Goal: Transaction & Acquisition: Purchase product/service

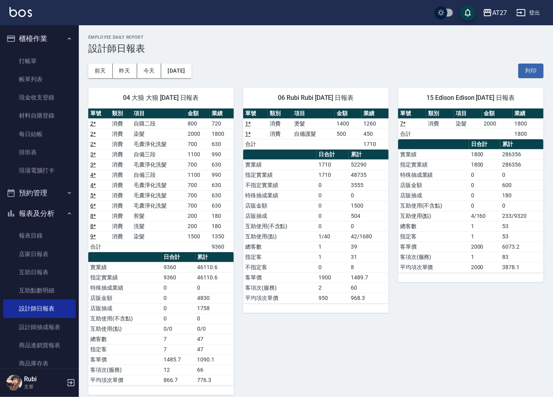
scroll to position [0, 0]
click at [58, 58] on link "打帳單" at bounding box center [39, 61] width 73 height 18
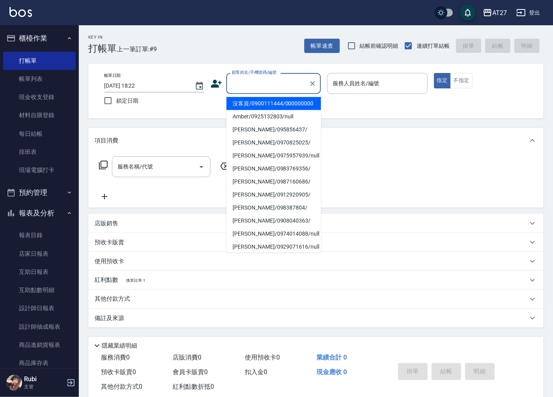
click at [253, 85] on input "顧客姓名/手機號碼/編號" at bounding box center [268, 84] width 76 height 14
click at [262, 109] on li "沒客資/0900111444/000000000" at bounding box center [273, 103] width 95 height 13
type input "沒客資/0900111444/000000000"
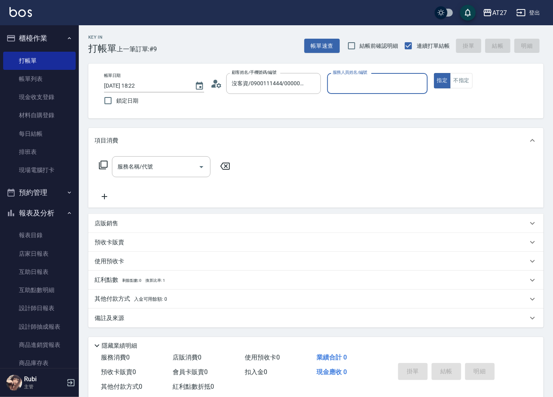
click at [369, 85] on input "服務人員姓名/編號" at bounding box center [377, 84] width 93 height 14
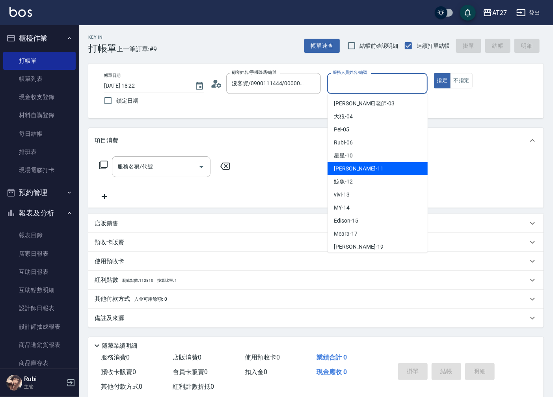
click at [369, 168] on div "[PERSON_NAME] -11" at bounding box center [378, 168] width 100 height 13
type input "Lena-11"
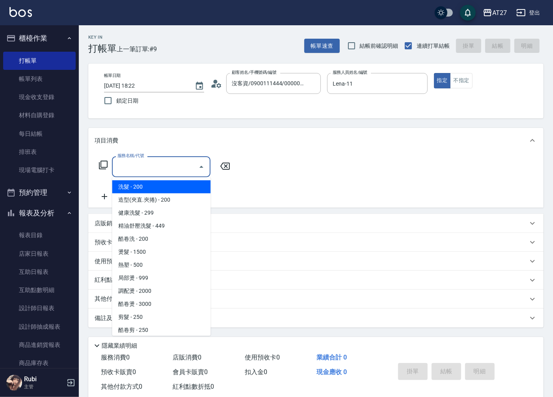
click at [158, 172] on input "服務名稱/代號" at bounding box center [156, 167] width 80 height 14
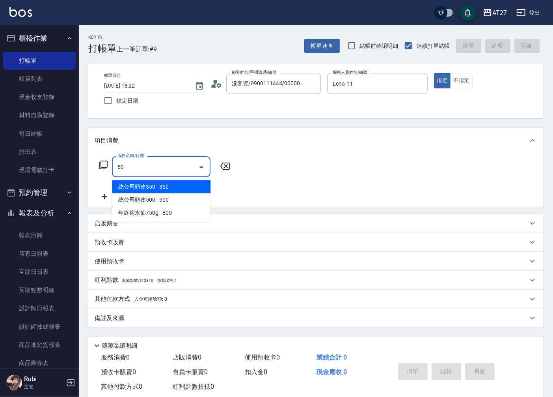
type input "501"
type input "100"
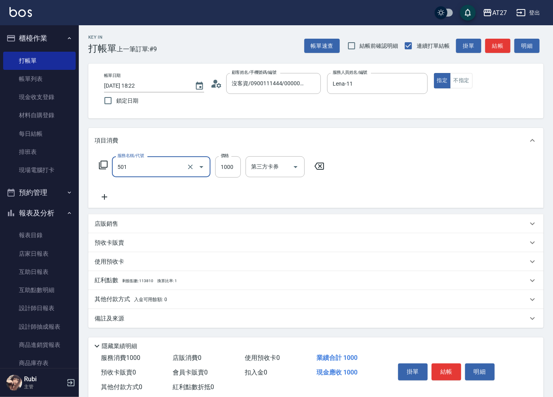
type input "染髮(501)"
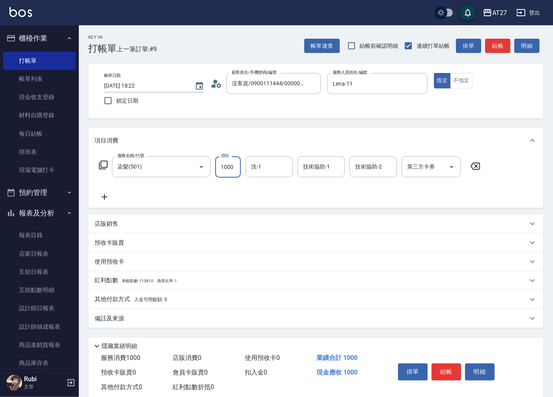
type input "1"
type input "0"
type input "188"
type input "180"
type input "1888"
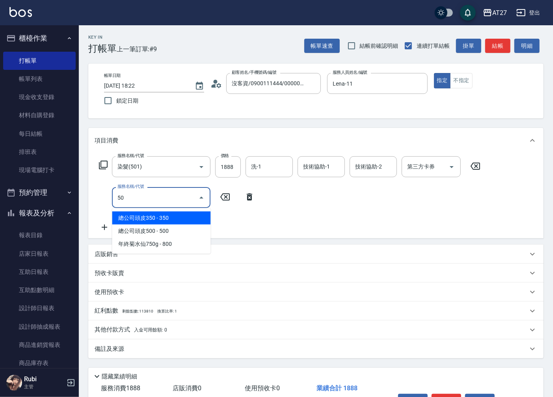
type input "503"
type input "280"
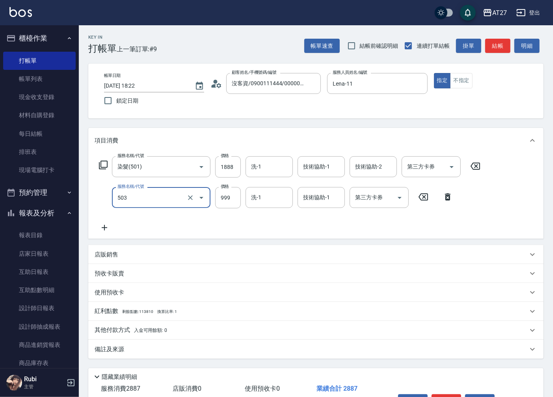
type input "局部髮(503)"
type input "8"
type input "190"
type input "800"
type input "260"
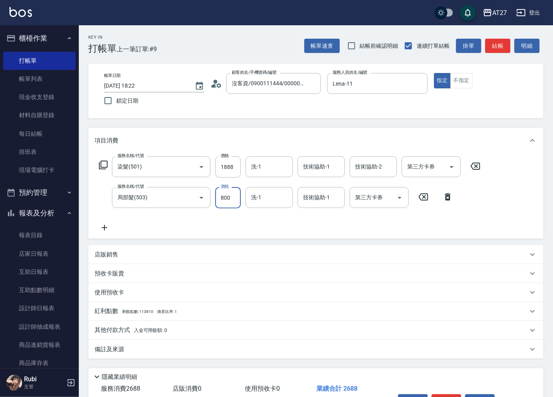
type input "800"
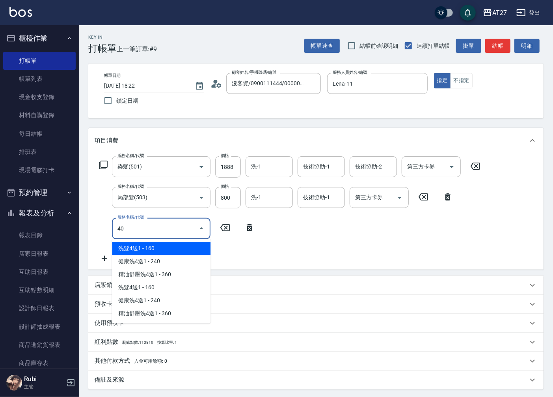
type input "401"
type input "290"
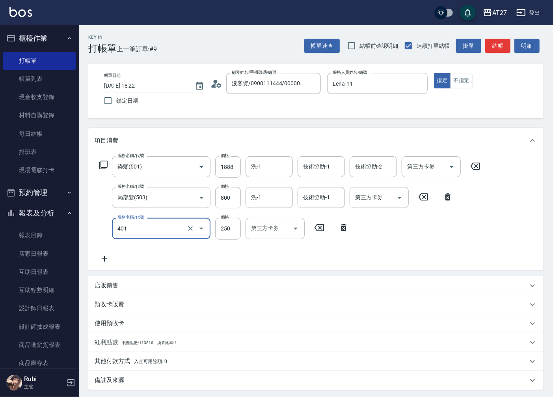
type input "剪髮(401)"
type input "4"
type input "260"
type input "40"
type input "300"
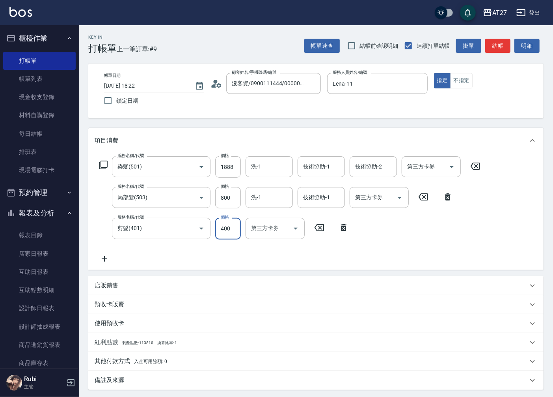
type input "400"
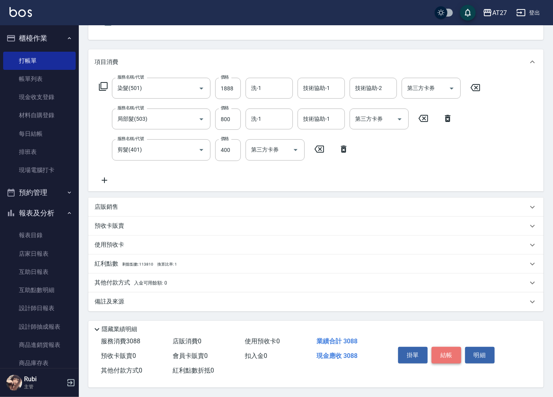
click at [453, 356] on button "結帳" at bounding box center [447, 355] width 30 height 17
type input "0"
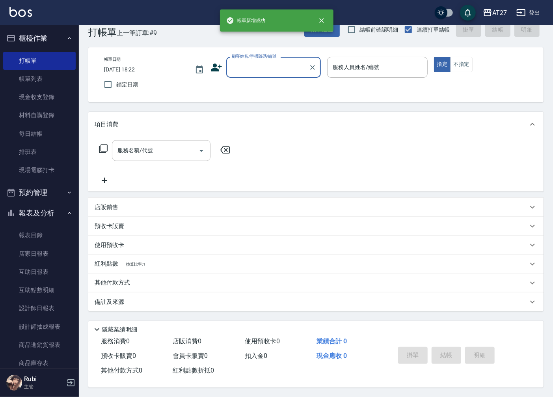
scroll to position [0, 0]
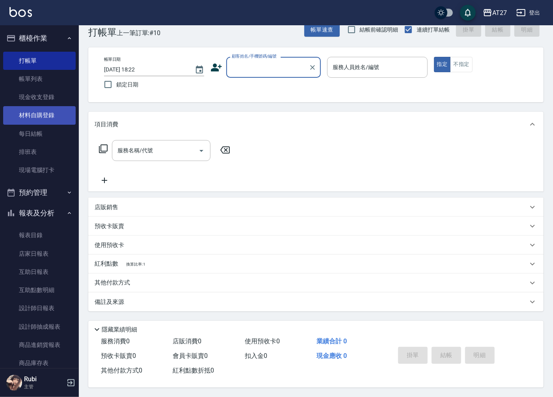
click at [47, 120] on link "材料自購登錄" at bounding box center [39, 115] width 73 height 18
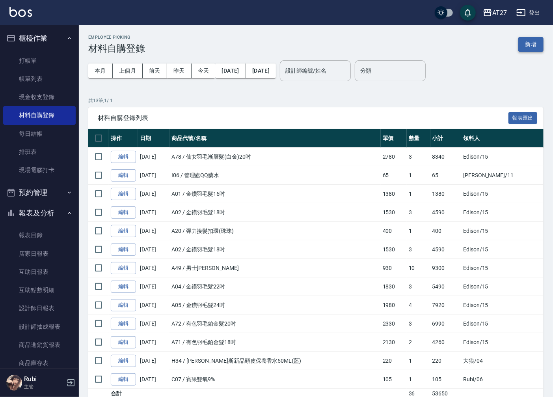
click at [531, 47] on button "新增" at bounding box center [531, 44] width 25 height 15
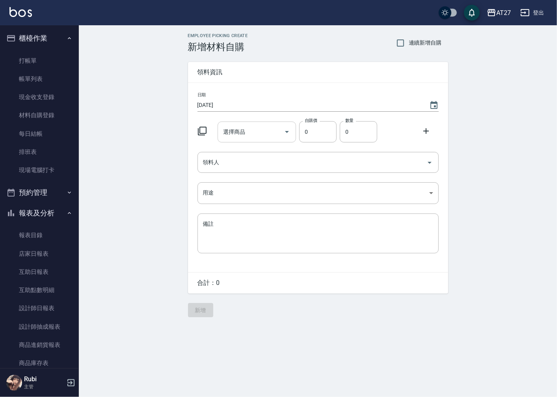
click at [258, 135] on input "選擇商品" at bounding box center [251, 132] width 60 height 14
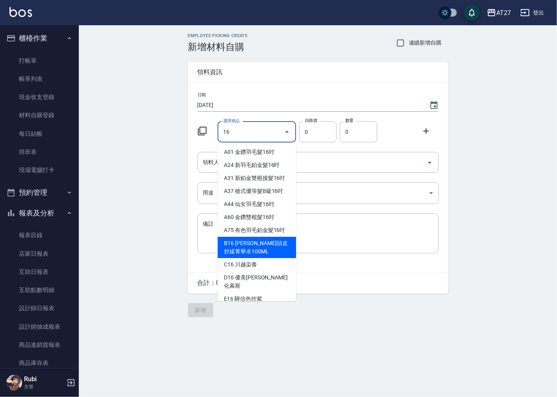
type input "1"
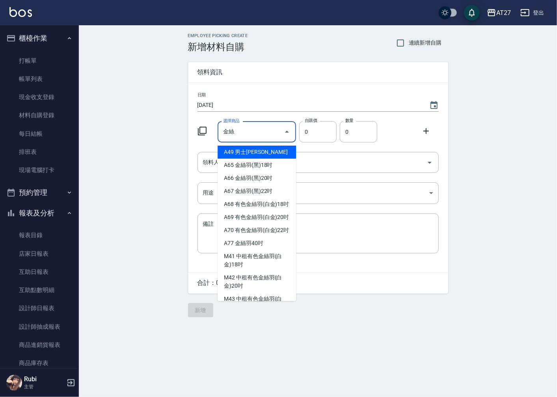
click at [283, 156] on li "A49 男士[PERSON_NAME]" at bounding box center [257, 152] width 79 height 13
type input "男士[PERSON_NAME]"
type input "930"
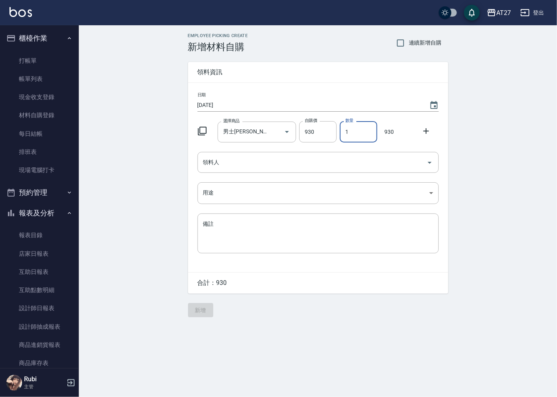
drag, startPoint x: 360, startPoint y: 127, endPoint x: 346, endPoint y: 127, distance: 13.4
click at [346, 127] on input "1" at bounding box center [358, 131] width 37 height 21
type input "2"
click at [424, 131] on icon at bounding box center [426, 130] width 9 height 9
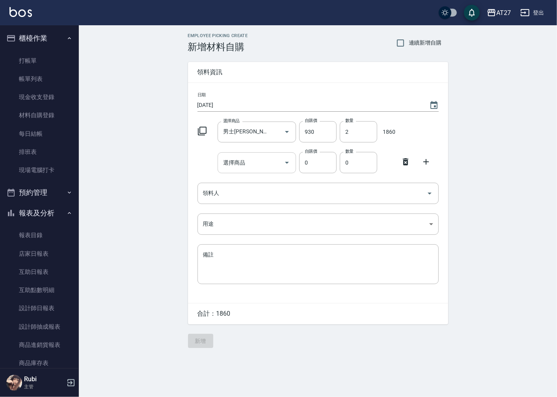
click at [243, 161] on input "選擇商品" at bounding box center [251, 163] width 60 height 14
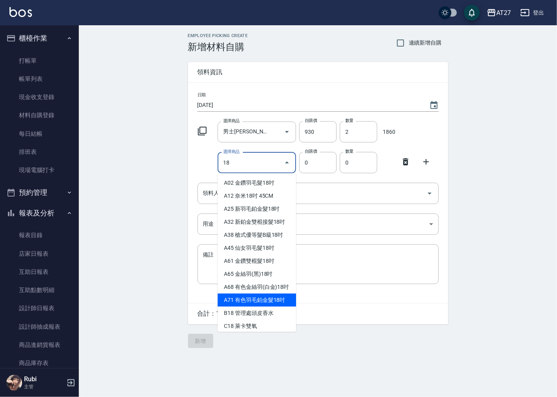
click at [258, 307] on li "A71 有色羽毛鉑金髮18吋" at bounding box center [257, 300] width 79 height 13
type input "有色羽毛鉑金髮18吋"
type input "2130"
type input "1"
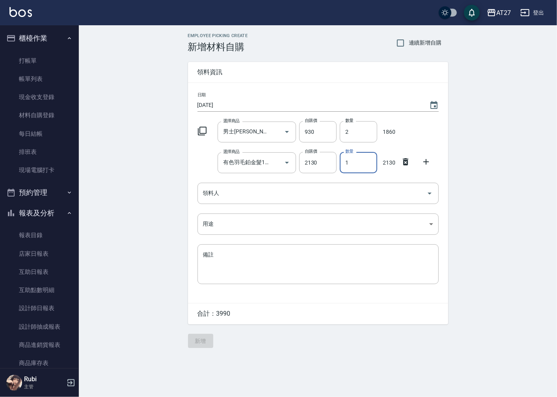
click at [353, 166] on input "1" at bounding box center [358, 162] width 37 height 21
click at [430, 137] on div "選擇商品 男士[PERSON_NAME] 選擇商品 自購價 930 自購價 數量 2 數量 1860" at bounding box center [316, 130] width 245 height 24
click at [427, 163] on icon at bounding box center [426, 161] width 9 height 9
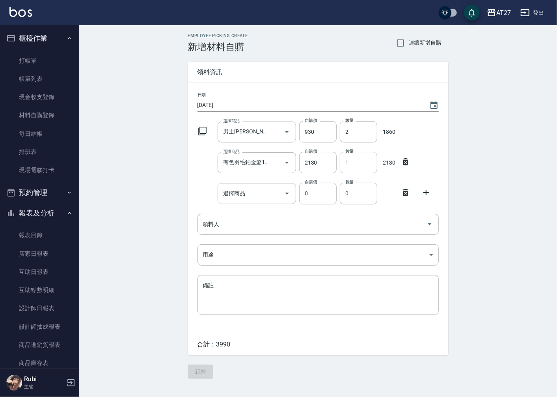
click at [255, 189] on input "選擇商品" at bounding box center [251, 194] width 60 height 14
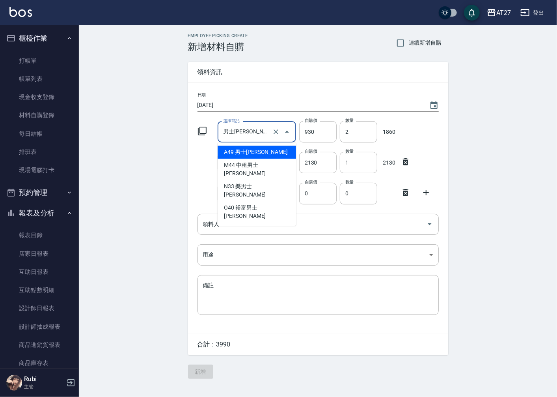
click at [267, 136] on input "男士[PERSON_NAME]" at bounding box center [245, 132] width 49 height 14
click at [262, 134] on input "男士[PERSON_NAME]" at bounding box center [245, 132] width 49 height 14
click at [279, 133] on icon "Clear" at bounding box center [276, 132] width 8 height 8
type input "0"
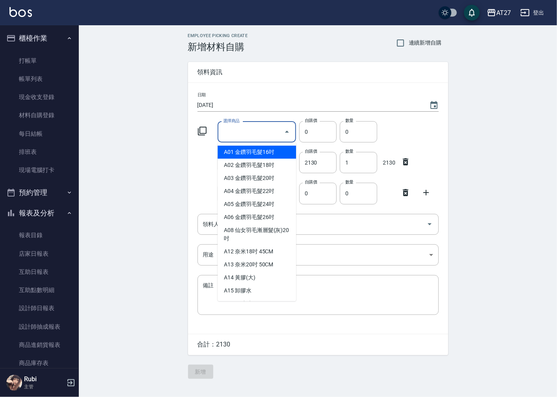
click at [258, 132] on input "選擇商品" at bounding box center [251, 132] width 60 height 14
click at [269, 151] on li "A01 金鑽羽毛髮16吋" at bounding box center [257, 152] width 79 height 13
type input "金鑽羽毛髮16吋"
type input "1380"
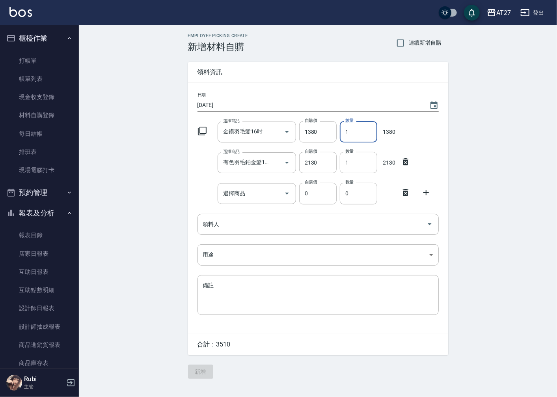
drag, startPoint x: 353, startPoint y: 133, endPoint x: 338, endPoint y: 129, distance: 16.3
click at [345, 133] on input "1" at bounding box center [358, 131] width 37 height 21
type input "2"
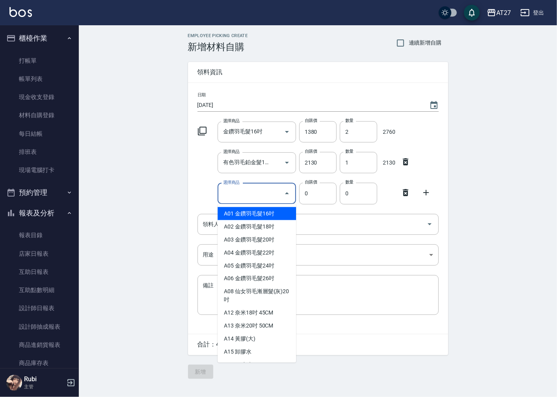
click at [255, 193] on input "選擇商品" at bounding box center [251, 194] width 60 height 14
click at [259, 212] on li "A01 金鑽羽毛髮16吋" at bounding box center [257, 213] width 79 height 13
type input "金鑽羽毛髮16吋"
type input "1380"
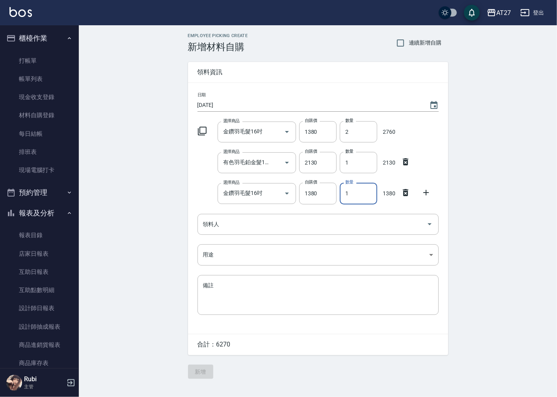
drag, startPoint x: 350, startPoint y: 192, endPoint x: 346, endPoint y: 192, distance: 4.8
click at [346, 192] on input "1" at bounding box center [358, 193] width 37 height 21
type input "3"
click at [321, 225] on input "領料人" at bounding box center [312, 224] width 223 height 14
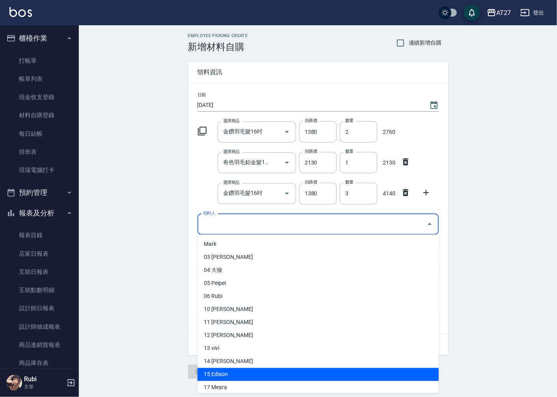
click at [273, 371] on li "15 Edison" at bounding box center [318, 374] width 241 height 13
type input "Edison"
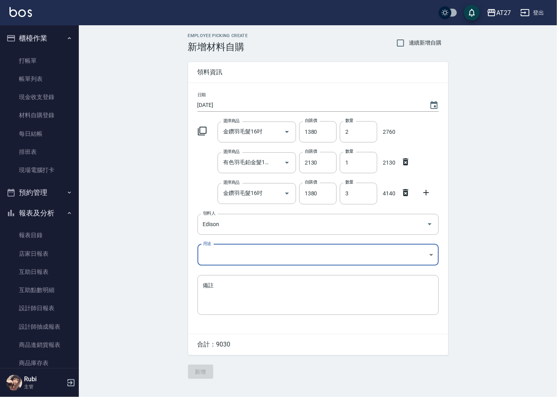
click at [262, 255] on body "AT27 登出 櫃檯作業 打帳單 帳單列表 現金收支登錄 材料自購登錄 每日結帳 排班表 現場電腦打卡 預約管理 預約管理 單日預約紀錄 單週預約紀錄 報表及…" at bounding box center [278, 198] width 557 height 397
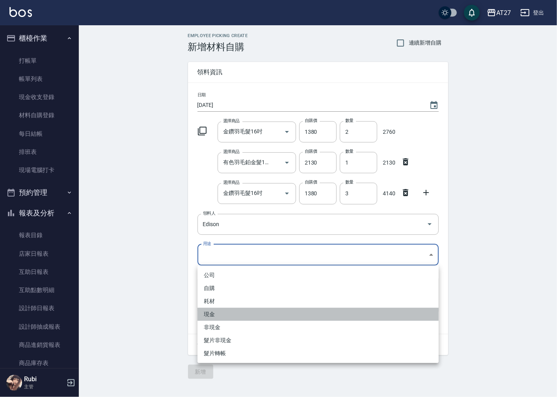
click at [228, 310] on li "現金" at bounding box center [318, 314] width 241 height 13
type input "現金"
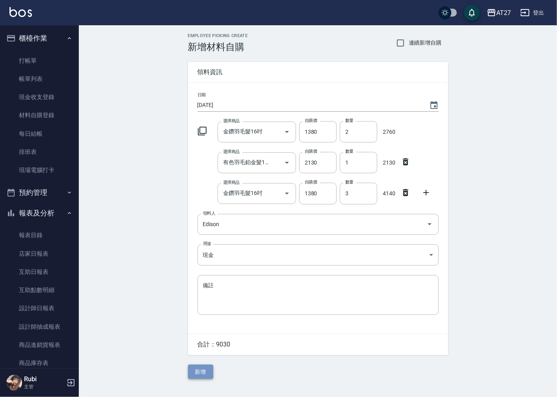
click at [206, 369] on button "新增" at bounding box center [200, 372] width 25 height 15
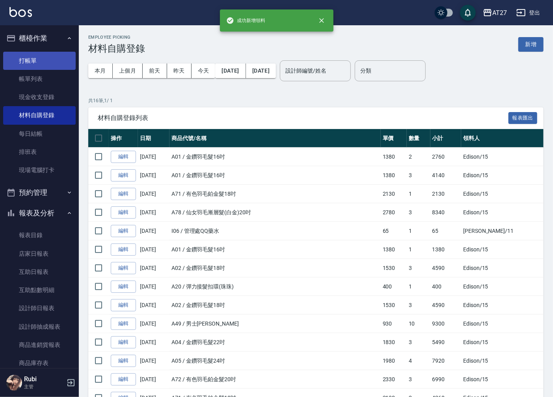
click at [38, 64] on link "打帳單" at bounding box center [39, 61] width 73 height 18
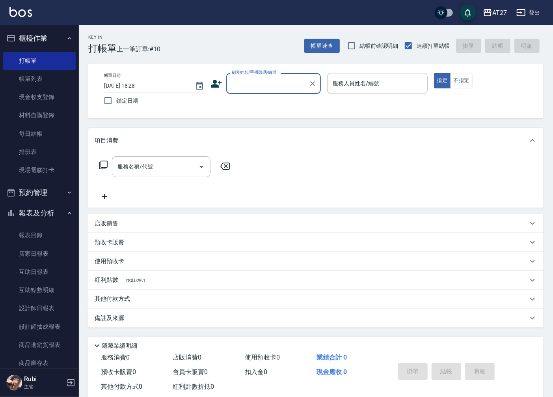
click at [296, 77] on input "顧客姓名/手機號碼/編號" at bounding box center [268, 84] width 76 height 14
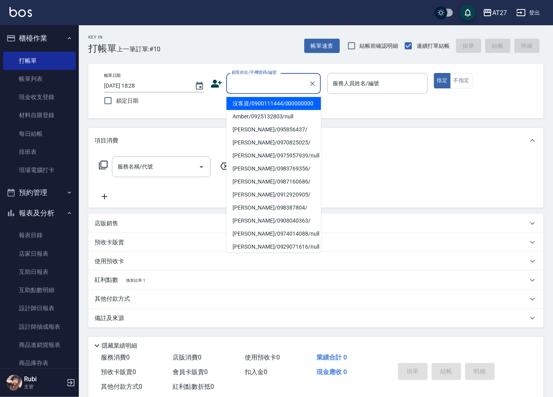
click at [286, 103] on li "沒客資/0900111444/000000000" at bounding box center [273, 103] width 95 height 13
type input "沒客資/0900111444/000000000"
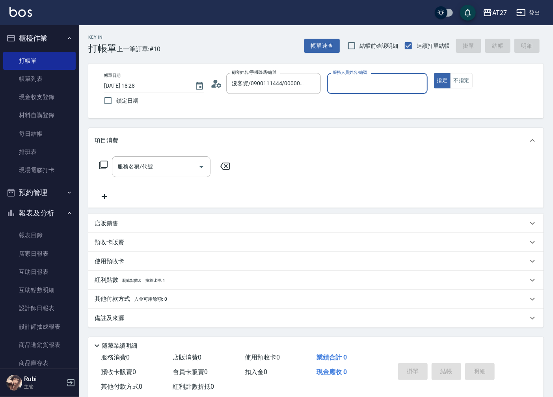
click at [347, 80] on input "服務人員姓名/編號" at bounding box center [377, 84] width 93 height 14
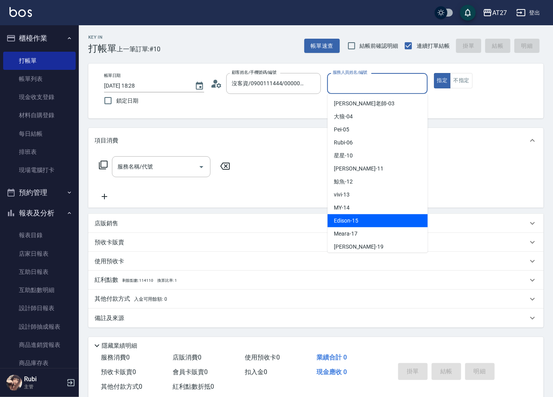
click at [365, 223] on div "Edison -15" at bounding box center [378, 220] width 100 height 13
type input "Edison-15"
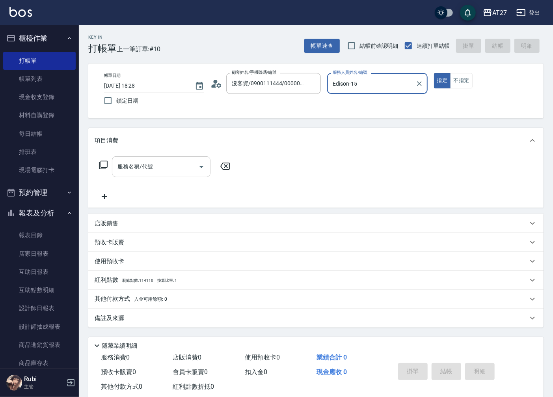
click at [185, 170] on input "服務名稱/代號" at bounding box center [156, 167] width 80 height 14
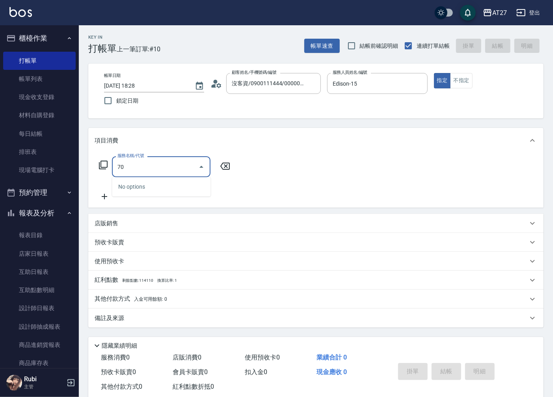
type input "703"
type input "500"
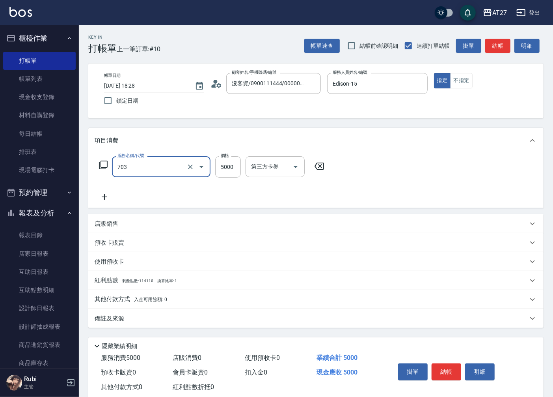
type input "新羽毛鉑金接髮(703)"
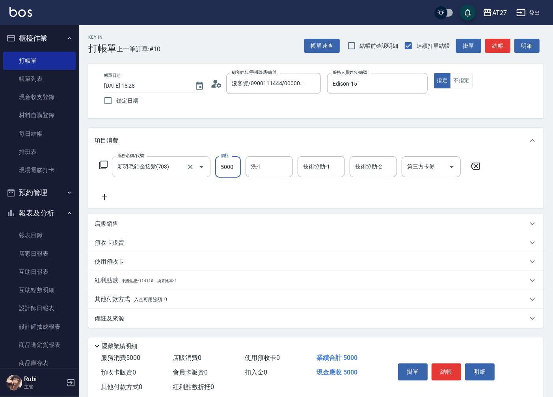
type input "1"
type input "0"
type input "123"
type input "10"
type input "1236"
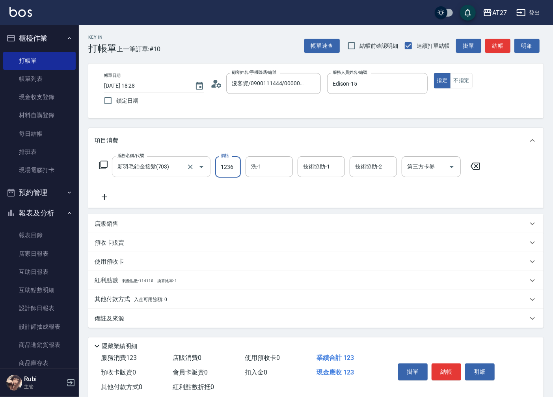
type input "120"
type input "12360"
type input "1230"
type input "12360"
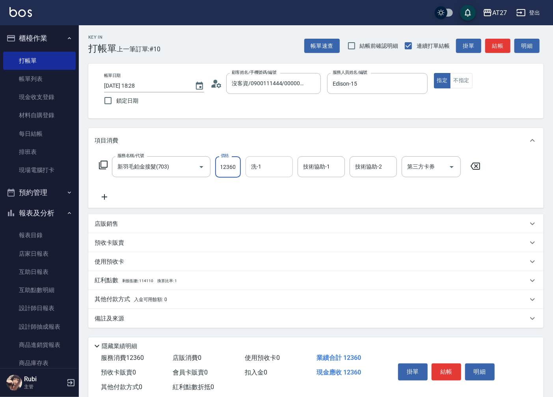
click at [255, 174] on input "洗-1" at bounding box center [269, 167] width 40 height 14
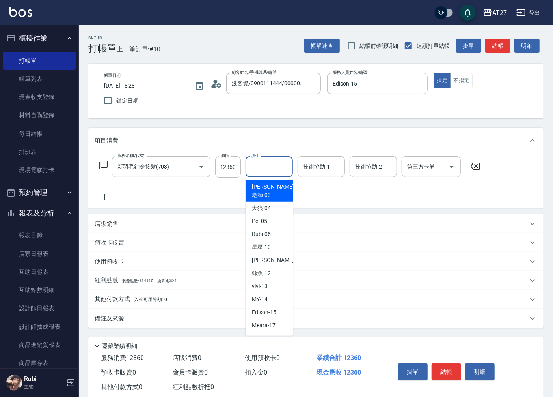
scroll to position [0, 0]
click at [267, 269] on span "鯨魚 -12" at bounding box center [261, 273] width 19 height 8
type input "鯨魚-12"
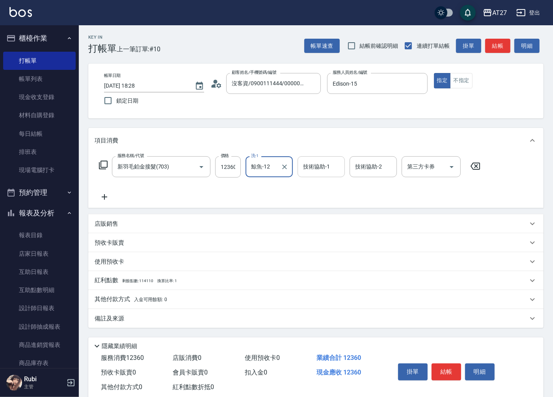
click at [320, 168] on input "技術協助-1" at bounding box center [321, 167] width 40 height 14
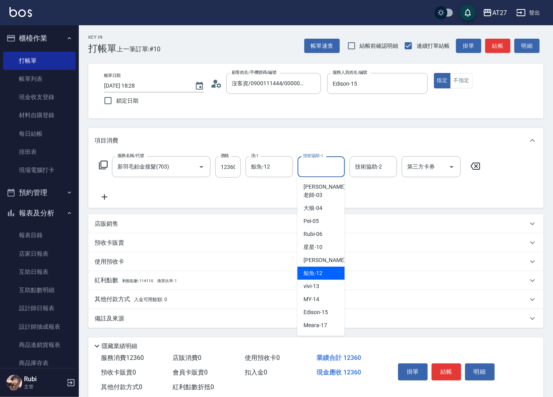
click at [321, 269] on span "鯨魚 -12" at bounding box center [313, 273] width 19 height 8
type input "鯨魚-12"
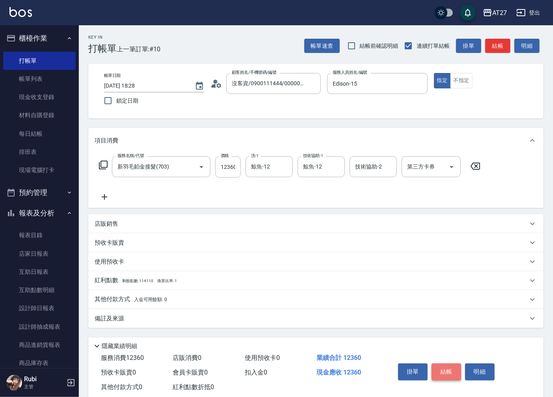
click at [453, 365] on button "結帳" at bounding box center [447, 371] width 30 height 17
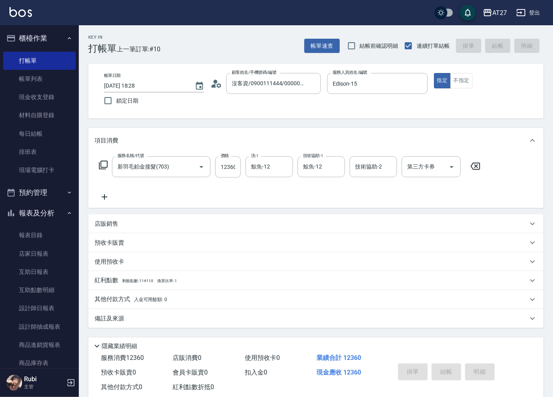
type input "[DATE] 18:29"
type input "0"
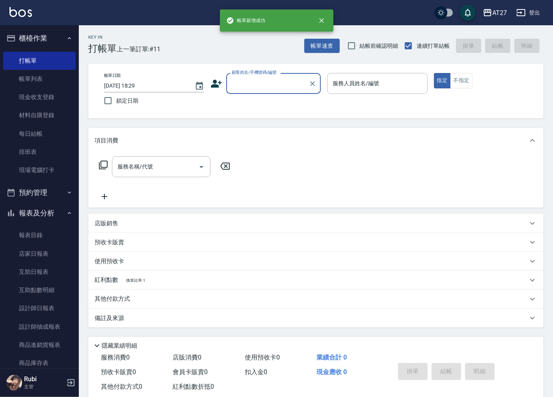
drag, startPoint x: 267, startPoint y: 74, endPoint x: 267, endPoint y: 80, distance: 6.0
click at [267, 74] on label "顧客姓名/手機號碼/編號" at bounding box center [254, 72] width 45 height 6
click at [267, 77] on input "顧客姓名/手機號碼/編號" at bounding box center [268, 84] width 76 height 14
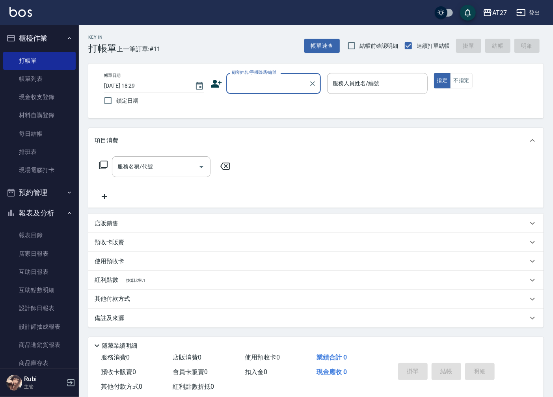
click at [269, 84] on input "顧客姓名/手機號碼/編號" at bounding box center [268, 84] width 76 height 14
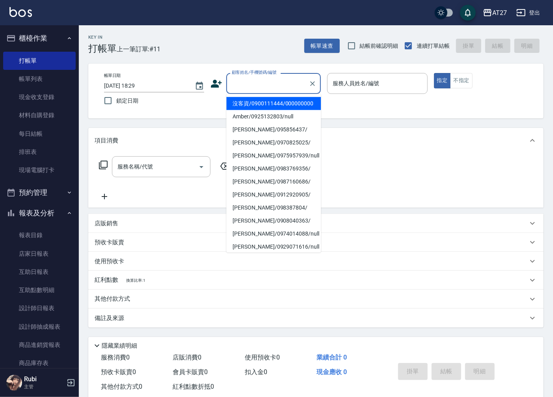
click at [280, 108] on li "沒客資/0900111444/000000000" at bounding box center [273, 103] width 95 height 13
type input "沒客資/0900111444/000000000"
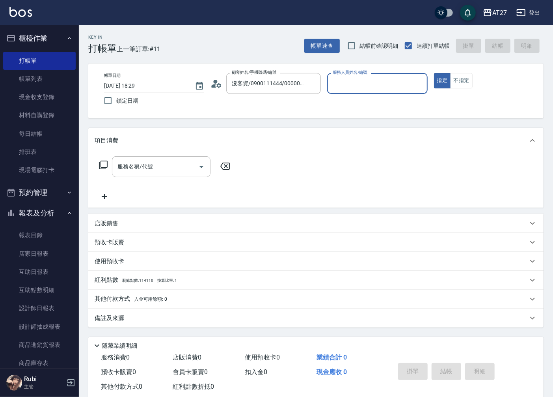
click at [351, 80] on input "服務人員姓名/編號" at bounding box center [377, 84] width 93 height 14
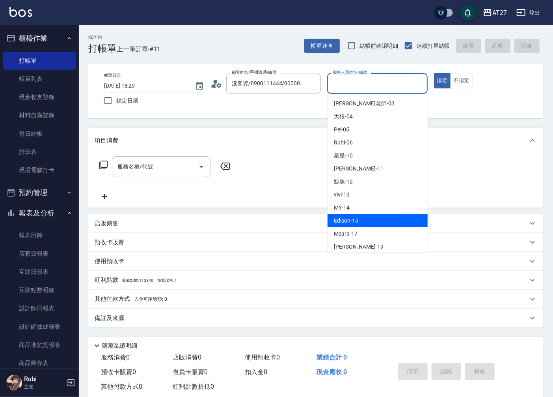
click at [355, 215] on div "Edison -15" at bounding box center [378, 220] width 100 height 13
type input "Edison-15"
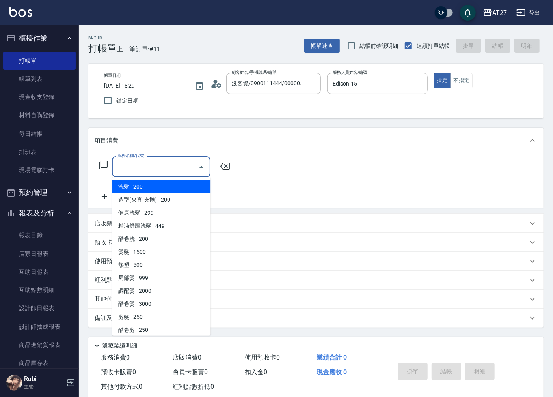
click at [161, 160] on input "服務名稱/代號" at bounding box center [156, 167] width 80 height 14
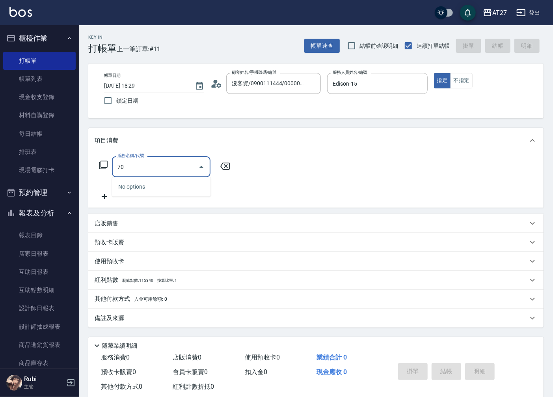
type input "703"
type input "500"
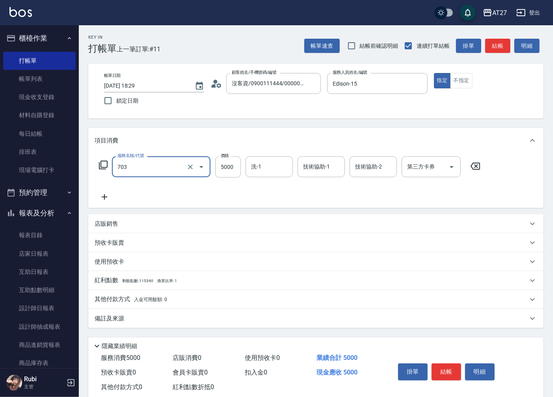
type input "新羽毛鉑金接髮(703)"
type input "1"
type input "0"
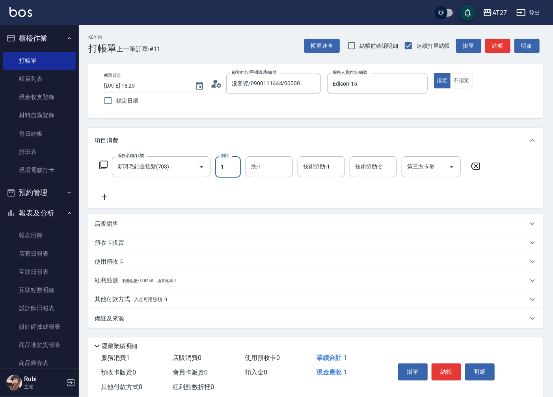
type input "13"
type input "10"
type input "131"
type input "130"
click at [234, 169] on input "1311" at bounding box center [228, 166] width 26 height 21
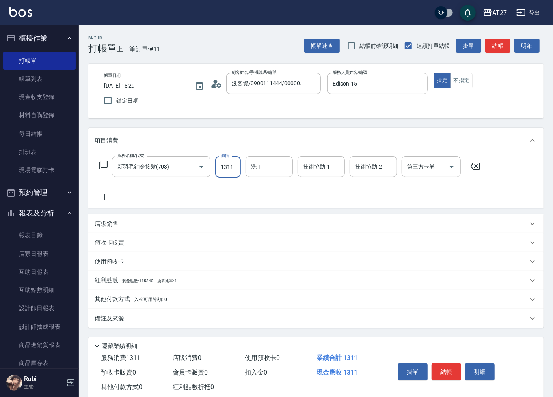
click at [234, 169] on input "1311" at bounding box center [228, 166] width 26 height 21
type input "1"
type input "0"
type input "131"
type input "10"
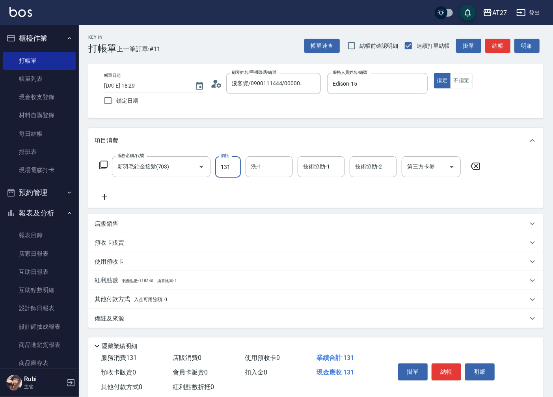
type input "1311"
type input "1310"
type input "13110"
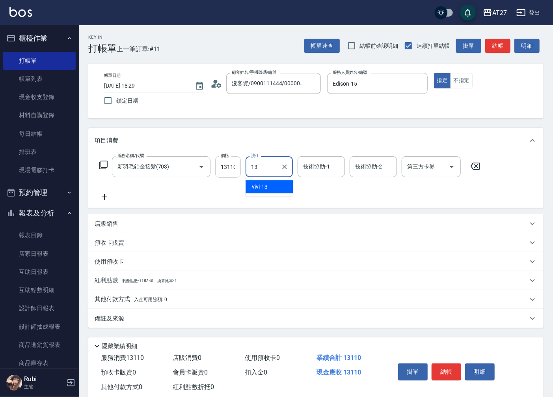
type input "vivi-13"
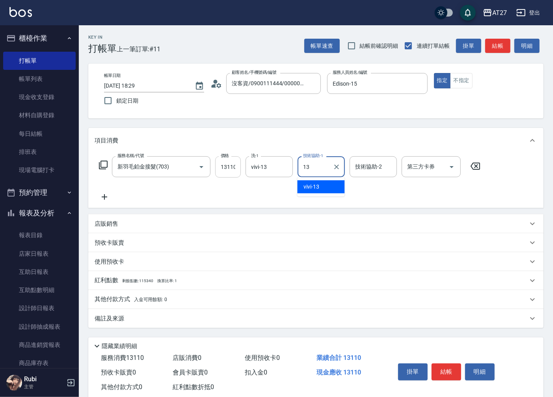
type input "vivi-13"
click at [448, 366] on button "結帳" at bounding box center [447, 371] width 30 height 17
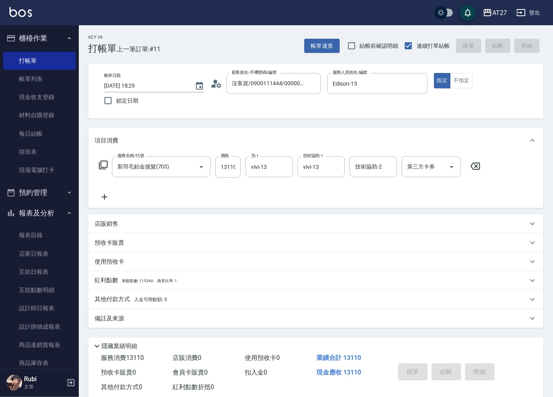
type input "0"
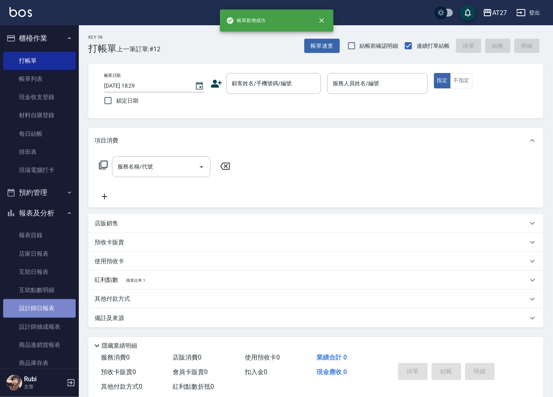
click at [45, 305] on link "設計師日報表" at bounding box center [39, 308] width 73 height 18
